Goal: Task Accomplishment & Management: Use online tool/utility

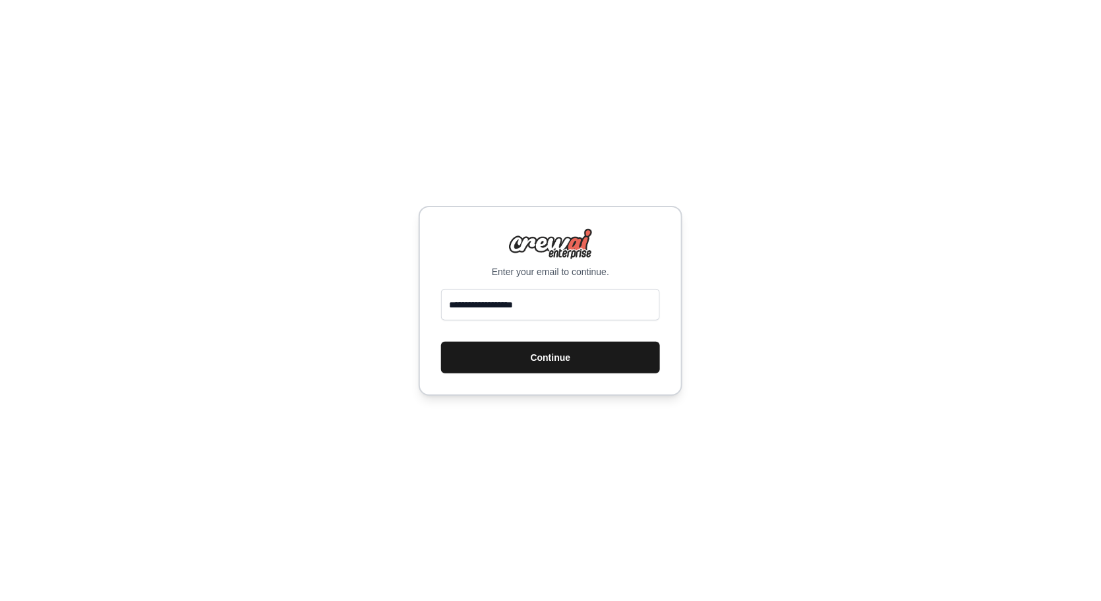
type input "**********"
click at [533, 368] on button "Continue" at bounding box center [550, 357] width 219 height 32
click at [648, 364] on button "Continue" at bounding box center [550, 357] width 219 height 32
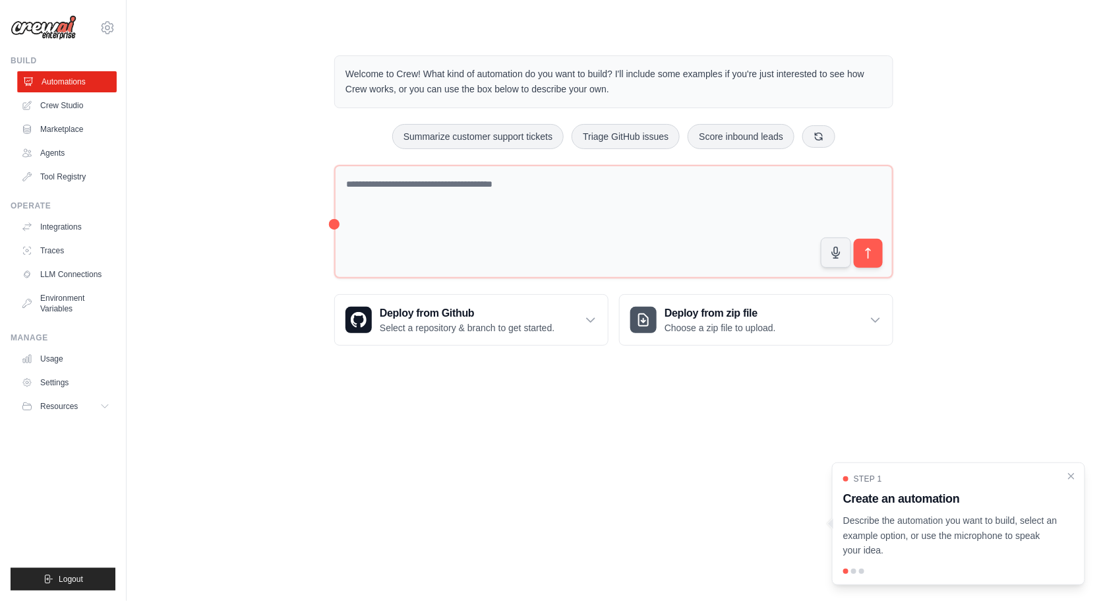
click at [99, 76] on link "Automations" at bounding box center [67, 81] width 100 height 21
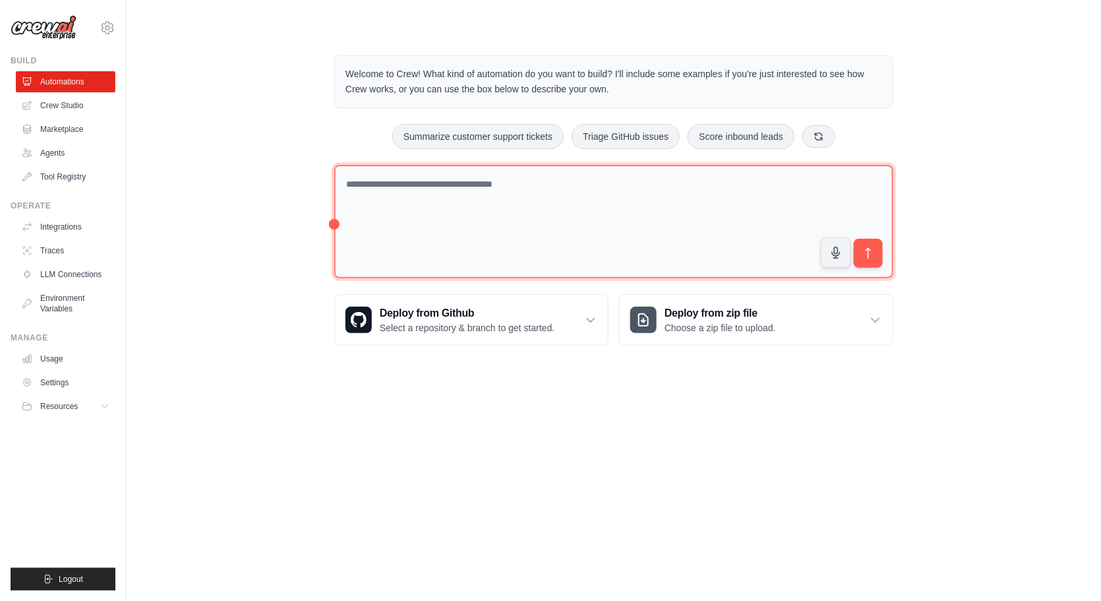
click at [398, 189] on textarea at bounding box center [613, 222] width 559 height 114
type textarea "**********"
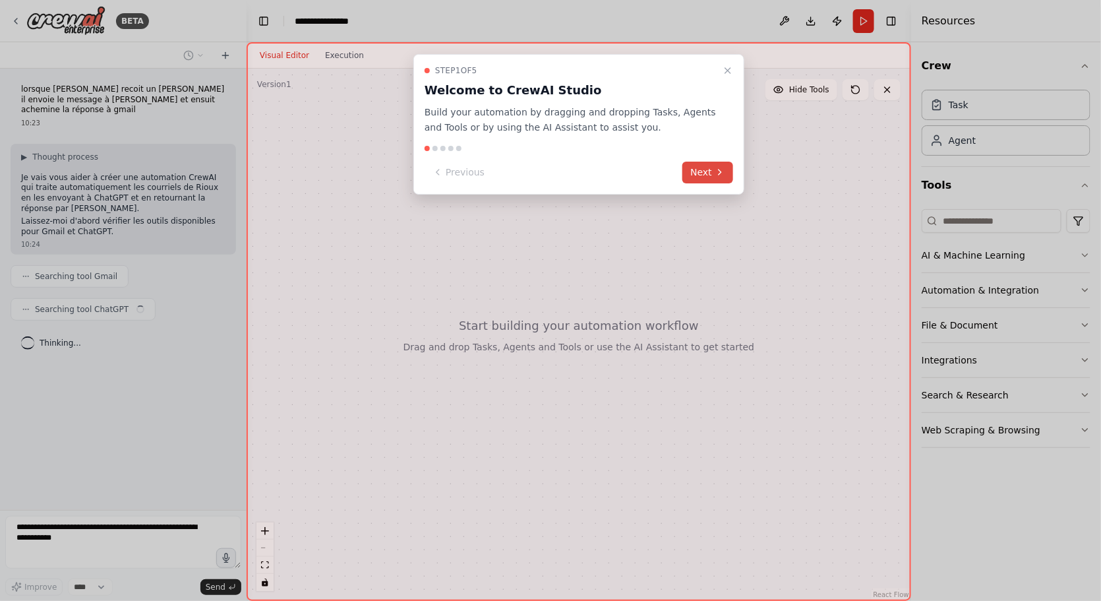
click at [713, 176] on button "Next" at bounding box center [707, 173] width 51 height 22
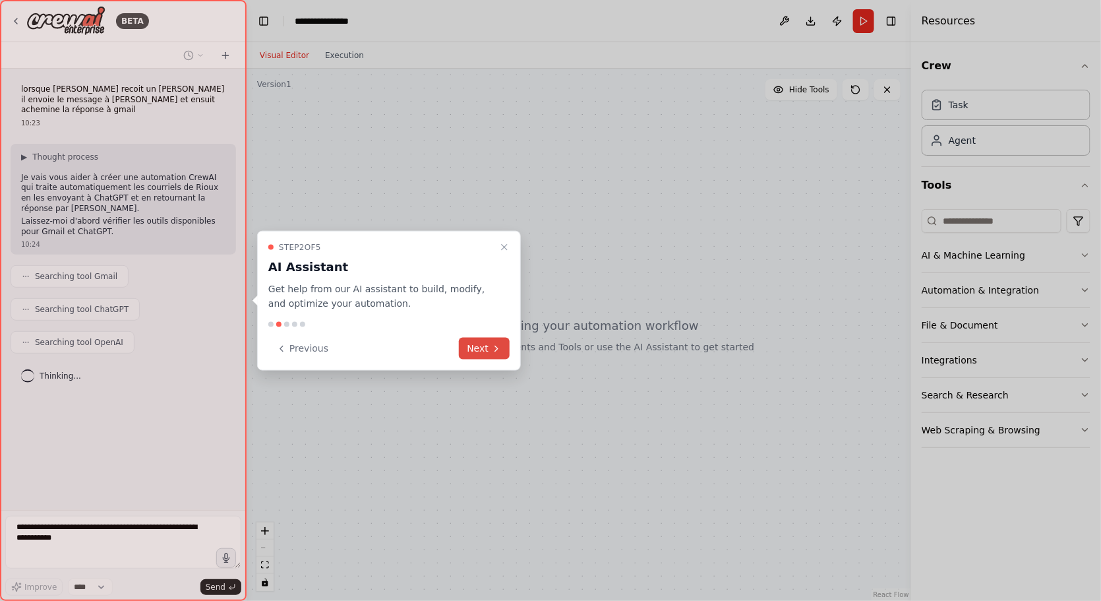
click at [489, 353] on button "Next" at bounding box center [484, 349] width 51 height 22
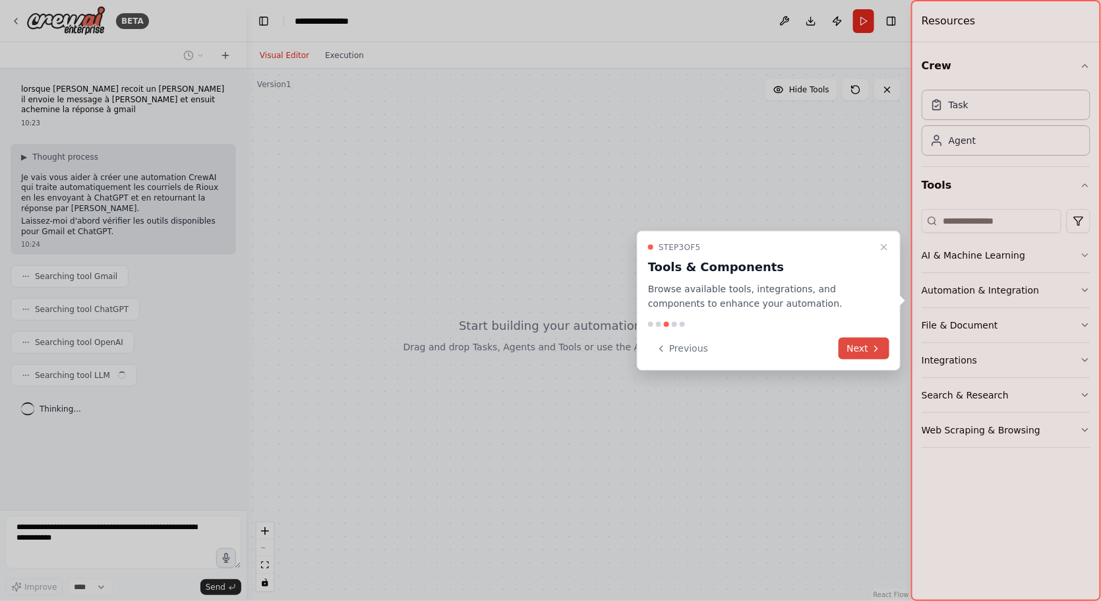
click at [862, 349] on button "Next" at bounding box center [864, 349] width 51 height 22
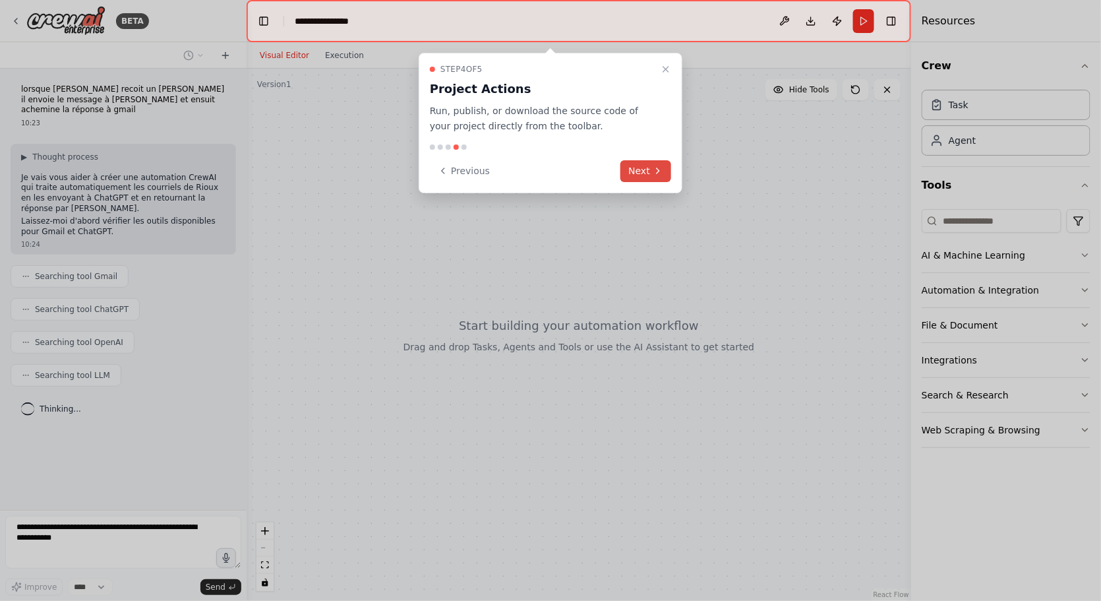
click at [642, 165] on button "Next" at bounding box center [645, 171] width 51 height 22
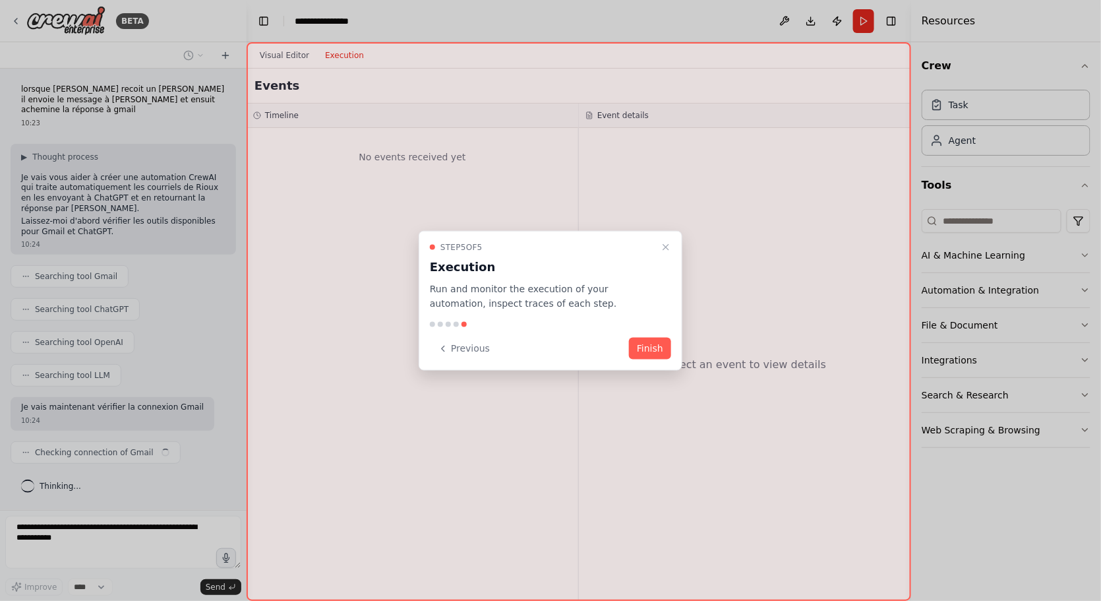
scroll to position [5, 0]
click at [658, 353] on button "Finish" at bounding box center [650, 349] width 42 height 22
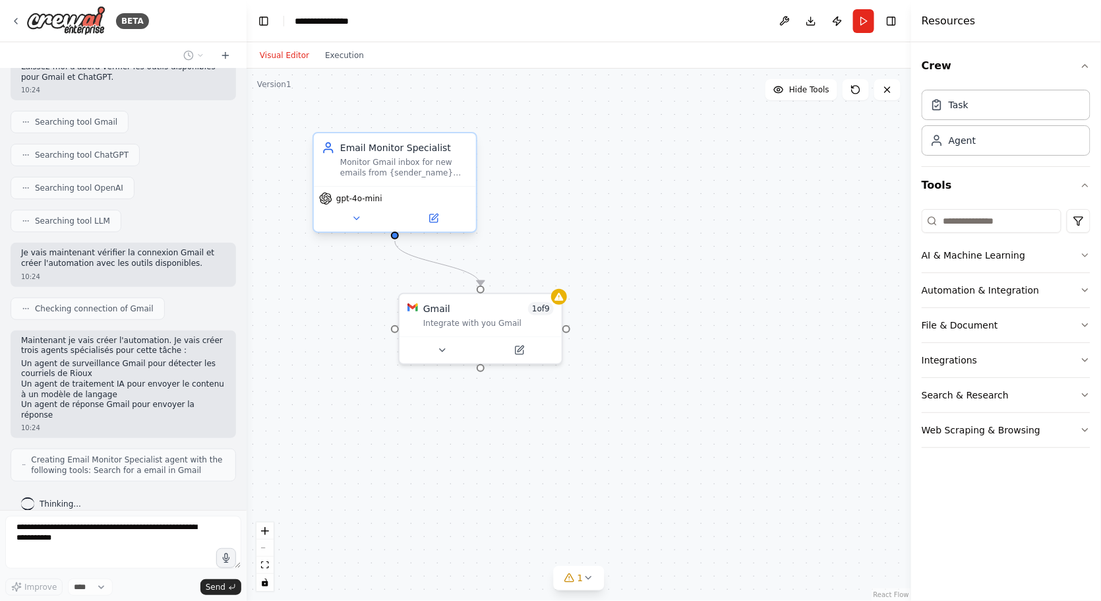
scroll to position [187, 0]
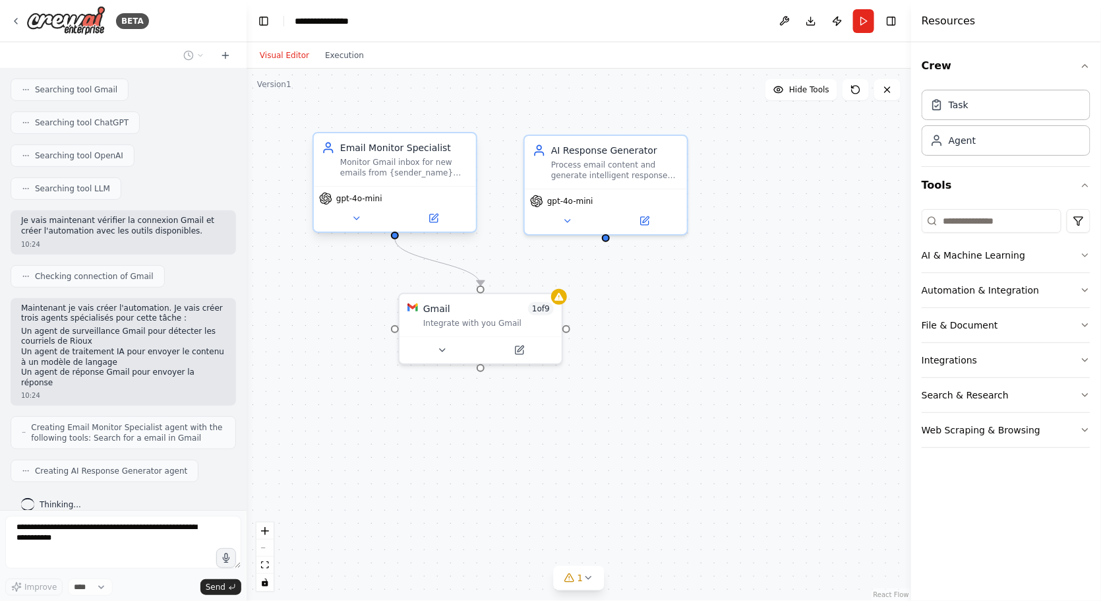
click at [395, 174] on div "Monitor Gmail inbox for new emails from {sender_name} and retrieve their conten…" at bounding box center [404, 167] width 128 height 21
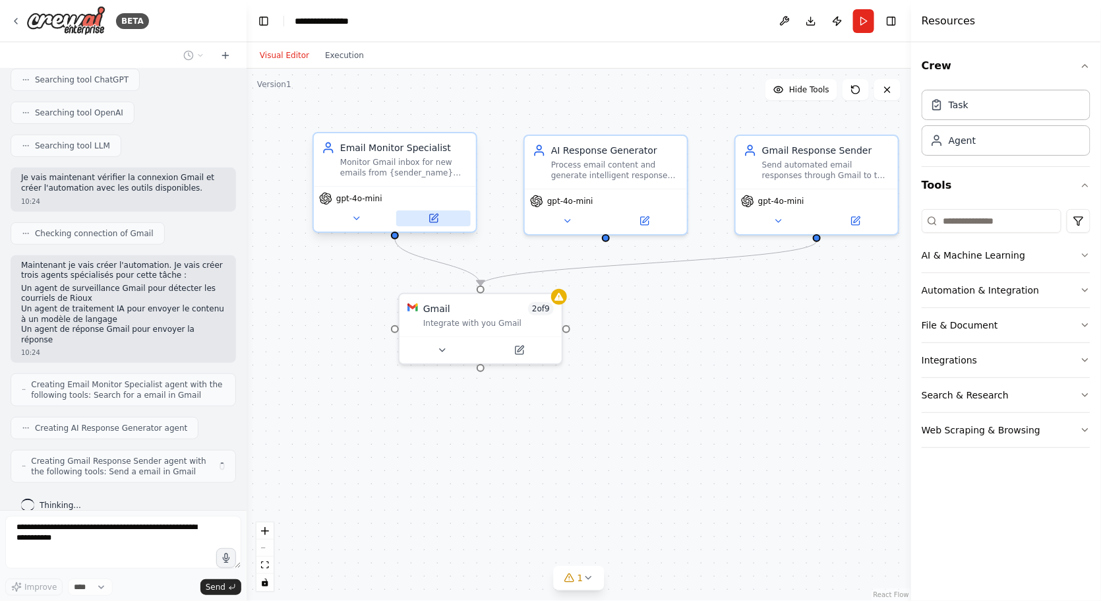
click at [436, 221] on icon at bounding box center [434, 218] width 8 height 8
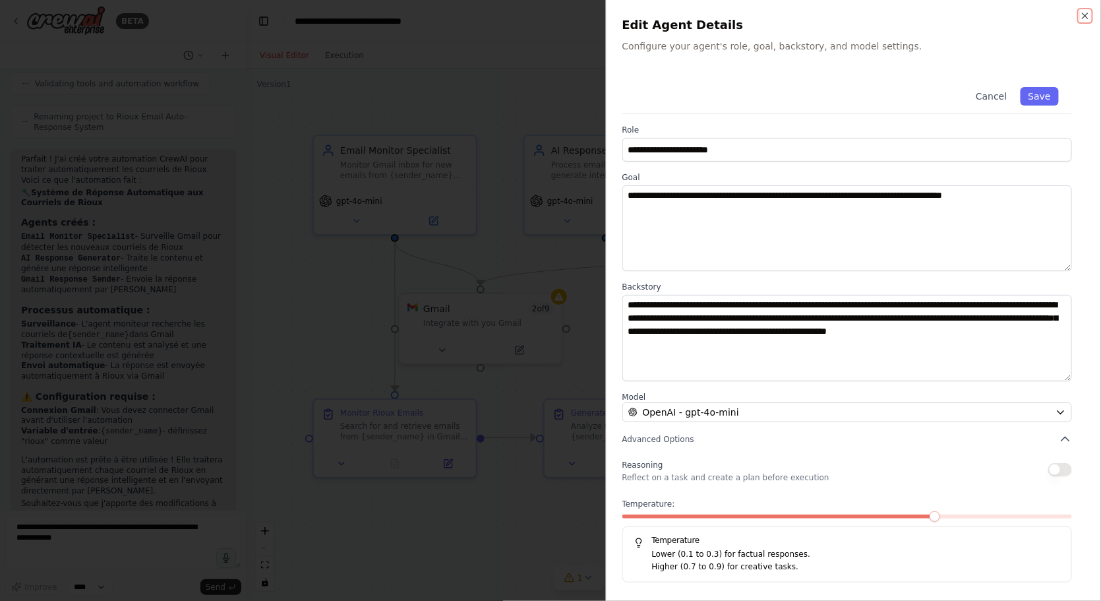
scroll to position [813, 0]
click at [1003, 102] on button "Cancel" at bounding box center [991, 96] width 47 height 18
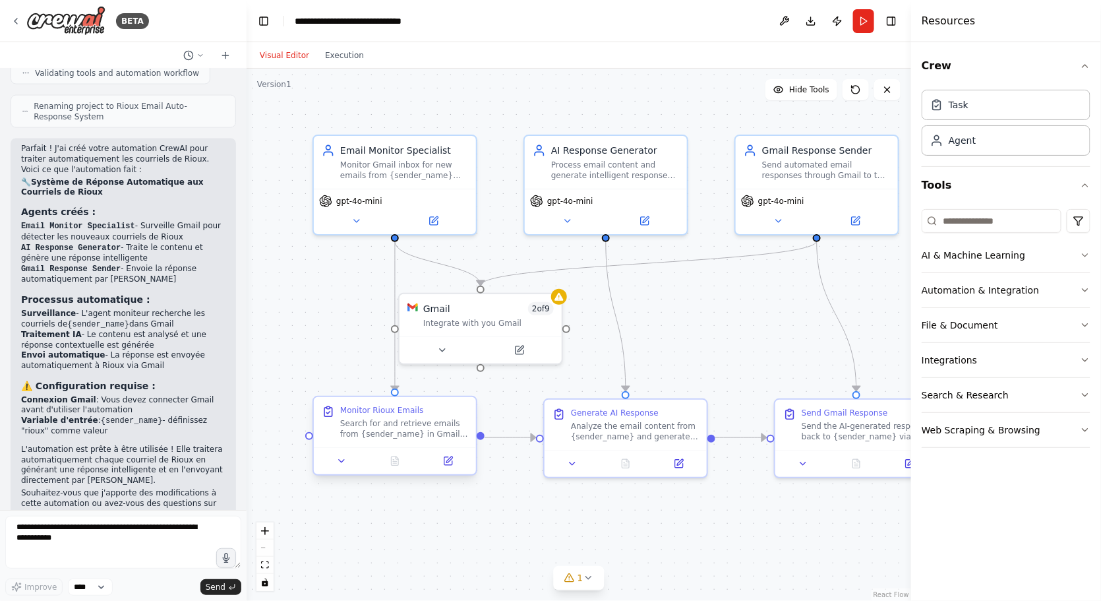
click at [403, 448] on div at bounding box center [395, 460] width 162 height 27
click at [263, 528] on icon "zoom in" at bounding box center [265, 531] width 8 height 8
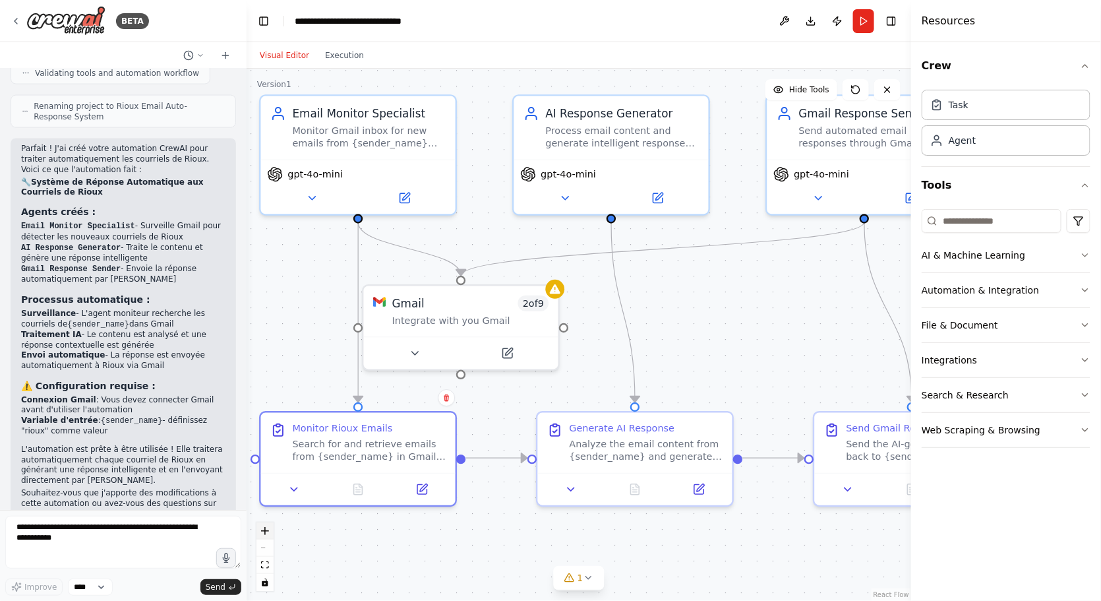
click at [263, 528] on icon "zoom in" at bounding box center [265, 531] width 8 height 8
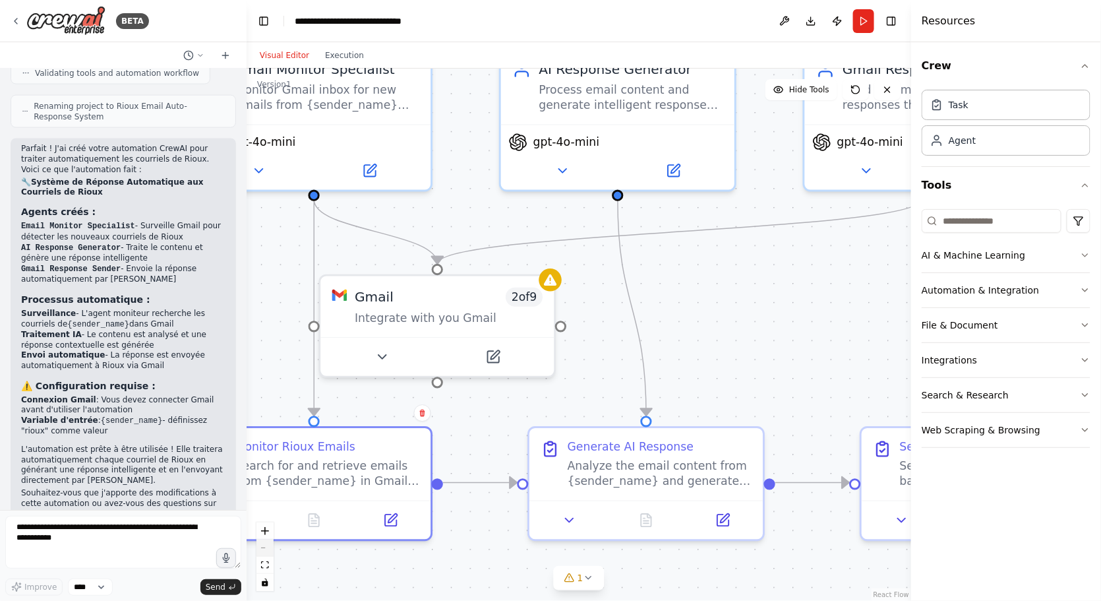
click at [267, 552] on button "zoom out" at bounding box center [264, 547] width 17 height 17
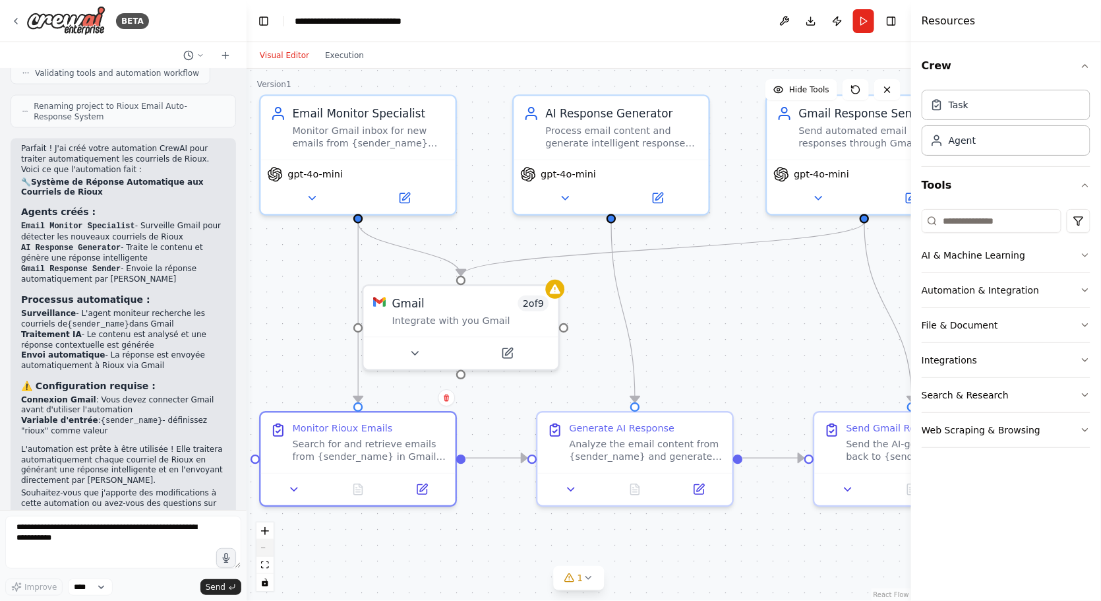
click at [267, 552] on button "zoom out" at bounding box center [264, 547] width 17 height 17
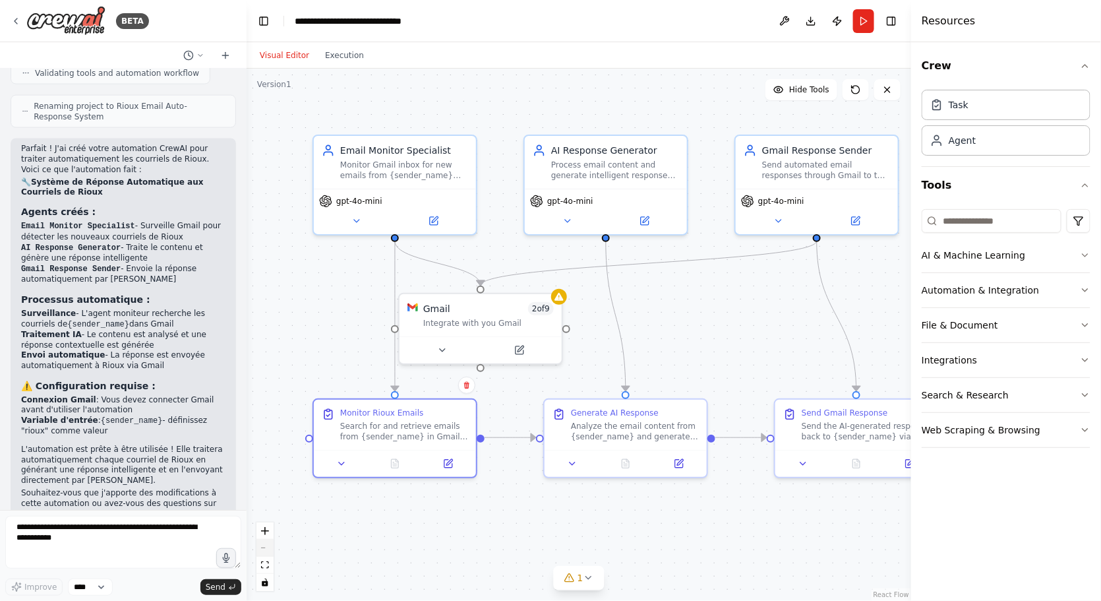
click at [267, 552] on button "zoom out" at bounding box center [264, 547] width 17 height 17
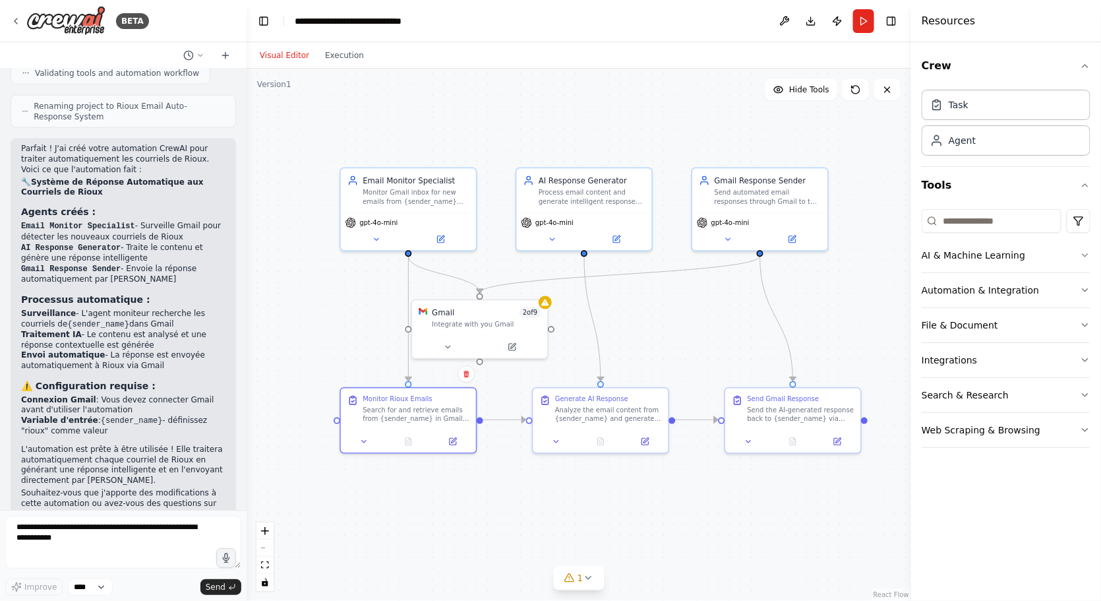
drag, startPoint x: 636, startPoint y: 310, endPoint x: 620, endPoint y: 309, distance: 15.8
click at [620, 309] on div ".deletable-edge-delete-btn { width: 20px; height: 20px; border: 0px solid #ffff…" at bounding box center [579, 335] width 665 height 532
click at [230, 57] on icon at bounding box center [225, 55] width 11 height 11
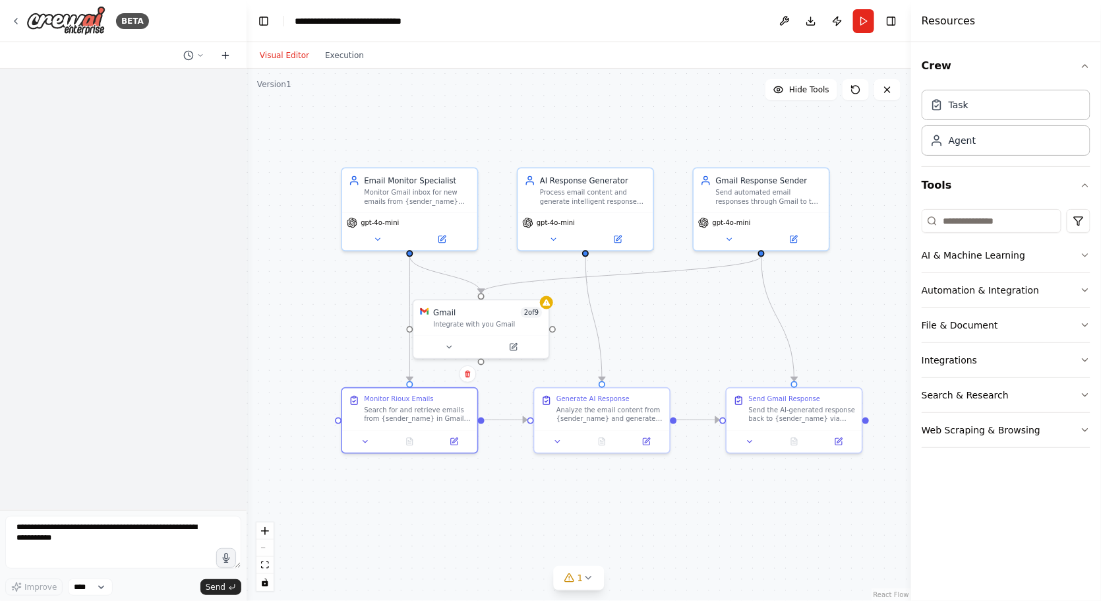
scroll to position [0, 0]
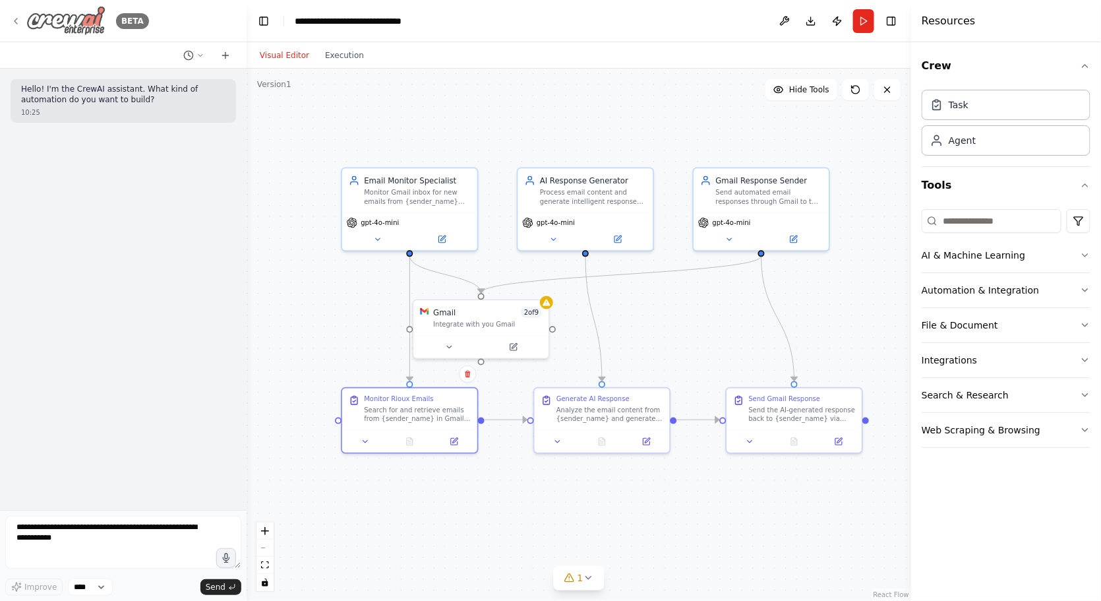
click at [16, 16] on icon at bounding box center [16, 21] width 11 height 11
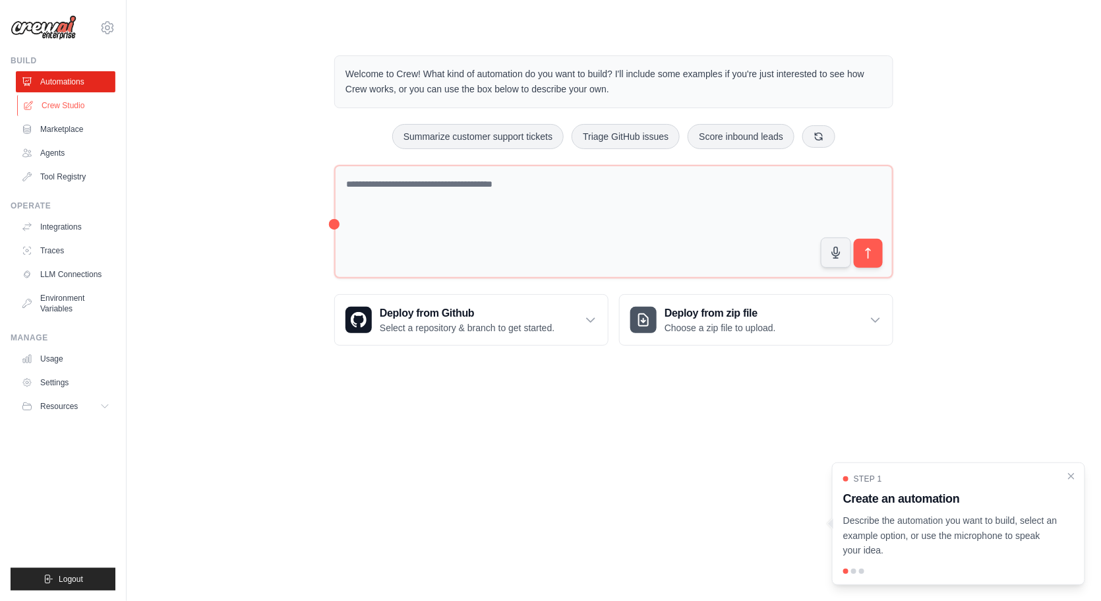
click at [82, 104] on link "Crew Studio" at bounding box center [67, 105] width 100 height 21
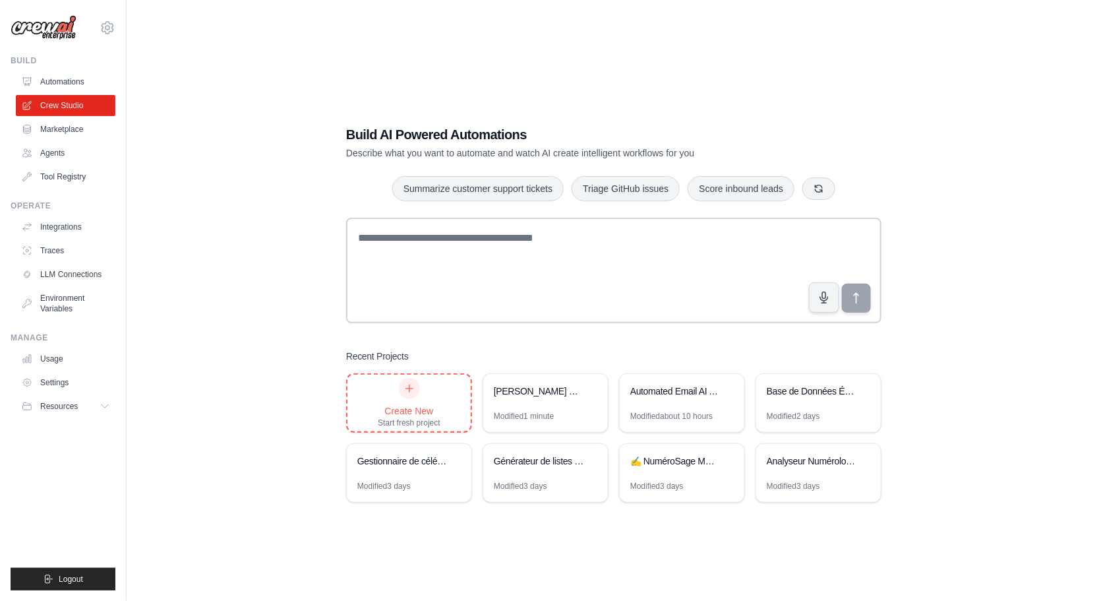
click at [429, 395] on div "Create New Start fresh project" at bounding box center [409, 403] width 63 height 50
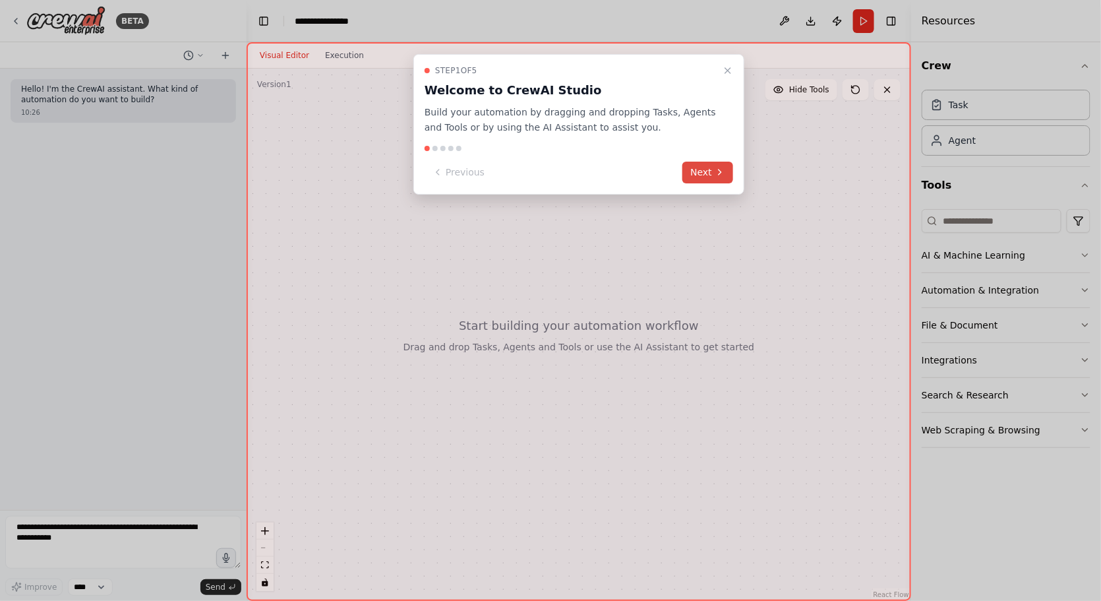
click at [728, 169] on button "Next" at bounding box center [707, 173] width 51 height 22
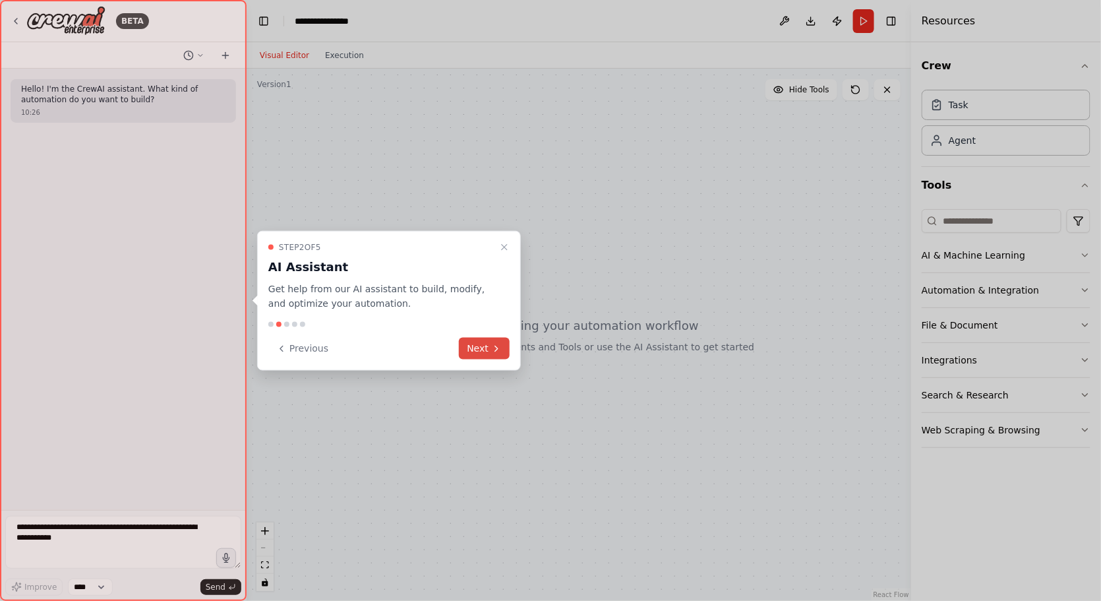
click at [504, 349] on button "Next" at bounding box center [484, 349] width 51 height 22
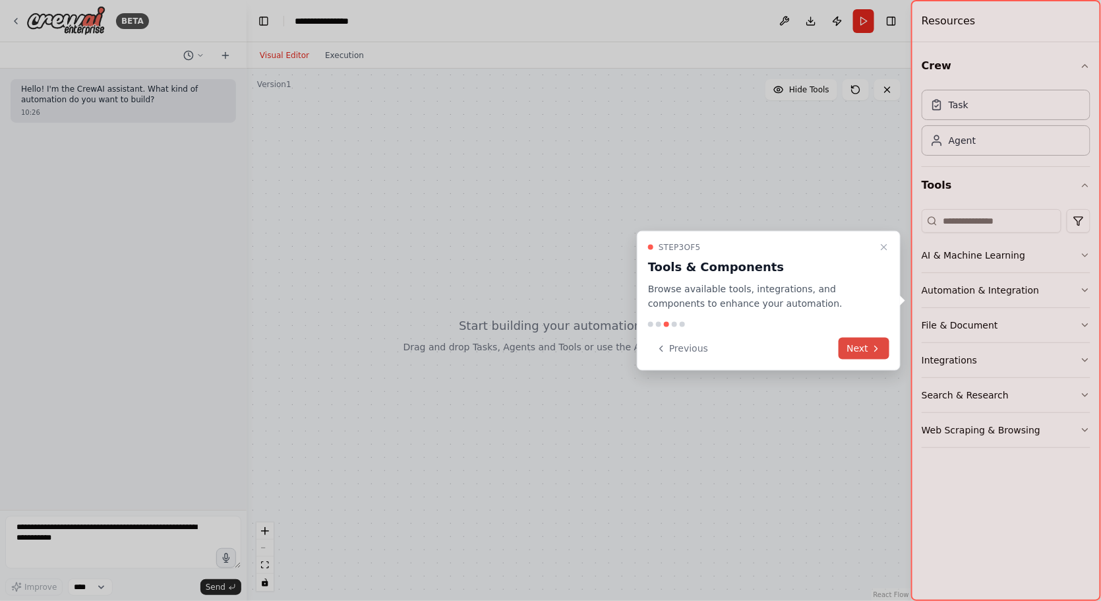
click at [864, 349] on button "Next" at bounding box center [864, 349] width 51 height 22
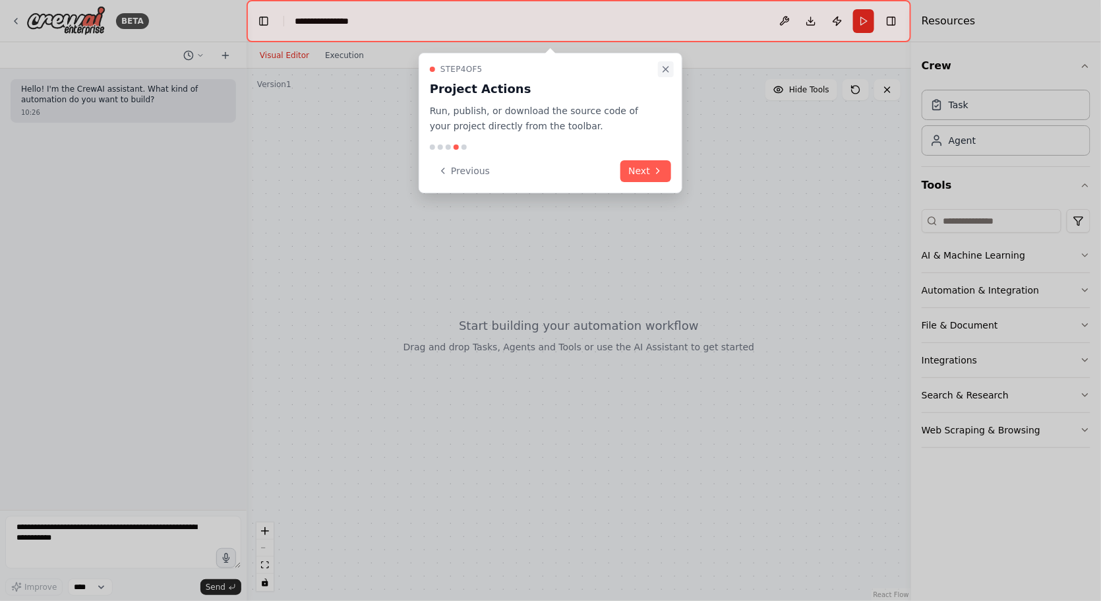
click at [670, 71] on icon "Close walkthrough" at bounding box center [666, 69] width 11 height 11
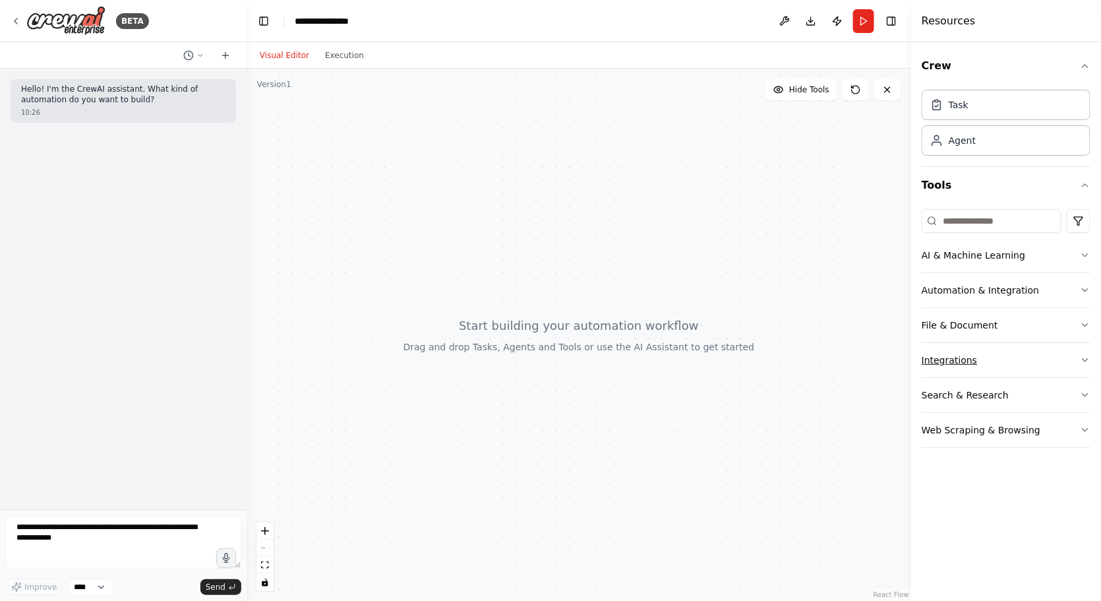
click at [937, 361] on button "Integrations" at bounding box center [1006, 360] width 169 height 34
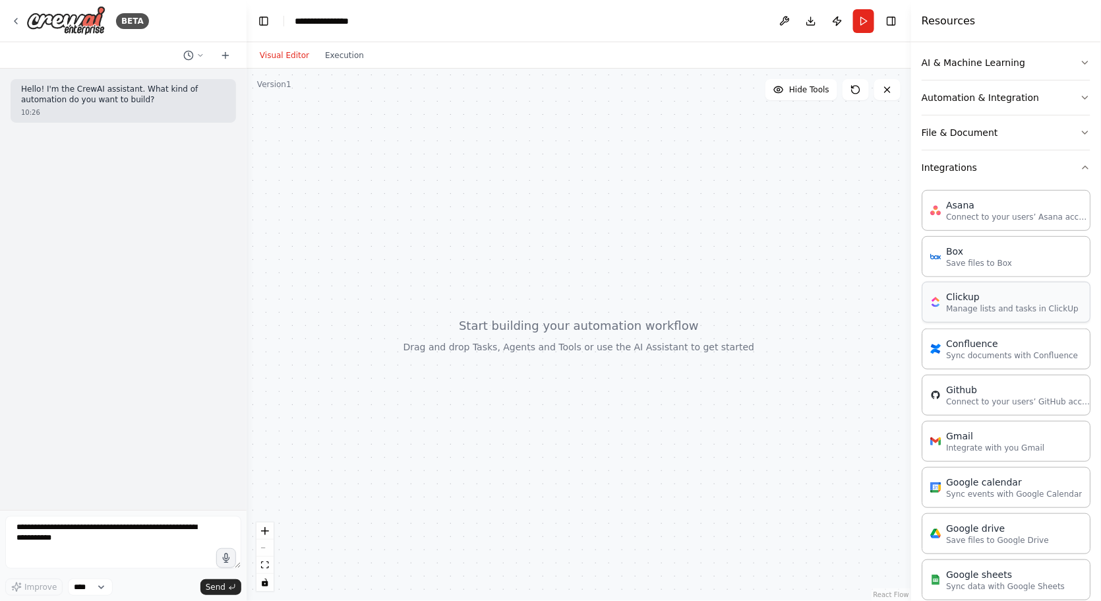
scroll to position [195, 0]
click at [974, 449] on div "Gmail Integrate with you Gmail" at bounding box center [1006, 437] width 169 height 41
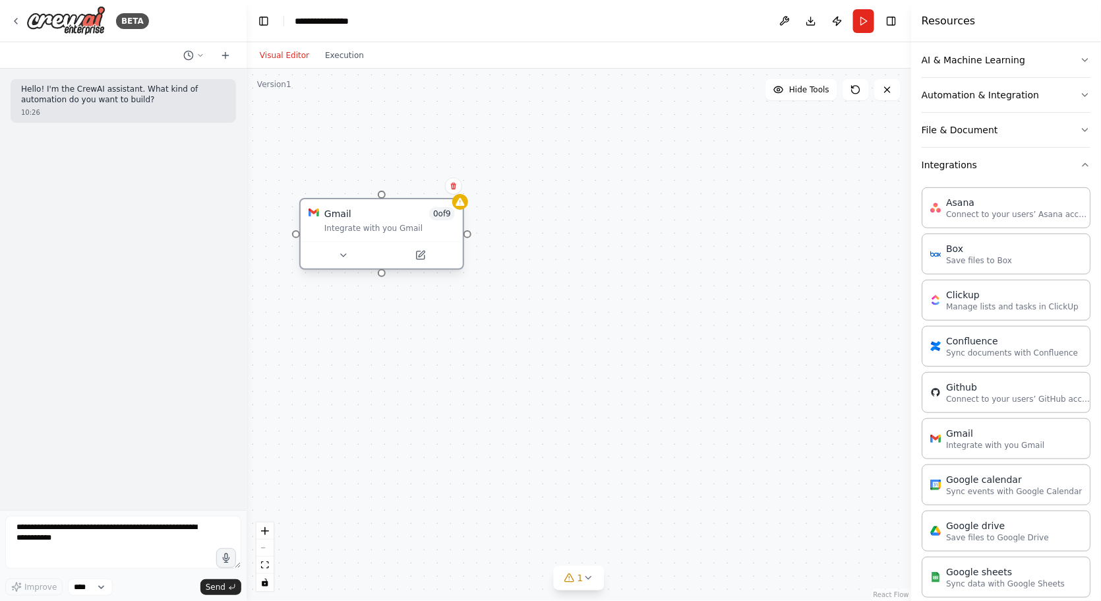
drag, startPoint x: 436, startPoint y: 148, endPoint x: 361, endPoint y: 244, distance: 122.1
click at [361, 244] on div at bounding box center [382, 254] width 162 height 27
click at [423, 256] on icon at bounding box center [421, 255] width 8 height 8
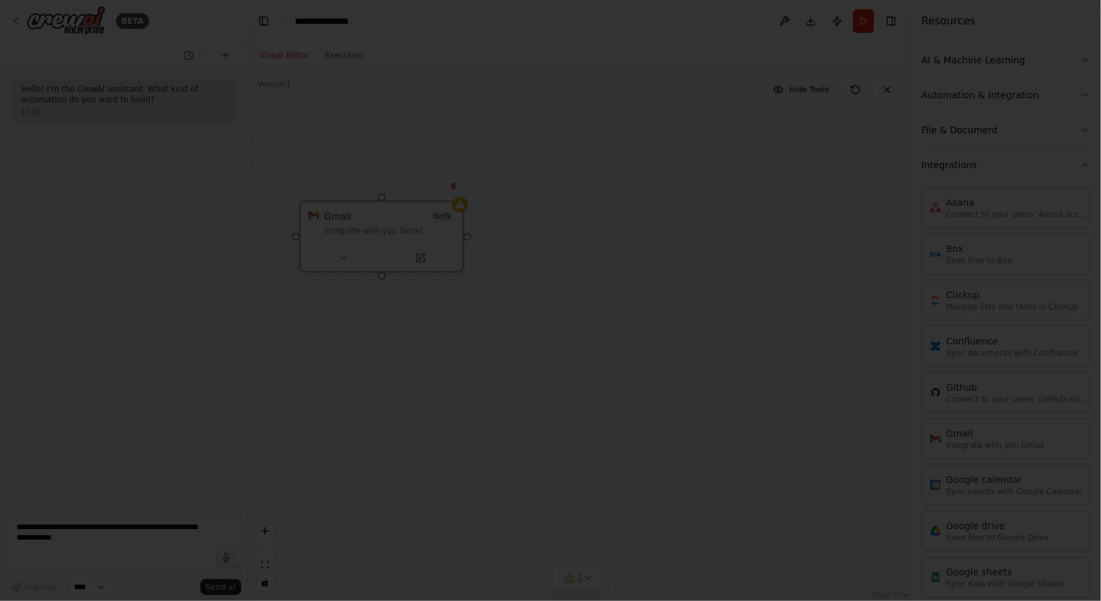
click at [458, 179] on div at bounding box center [550, 300] width 1101 height 601
